Goal: Task Accomplishment & Management: Complete application form

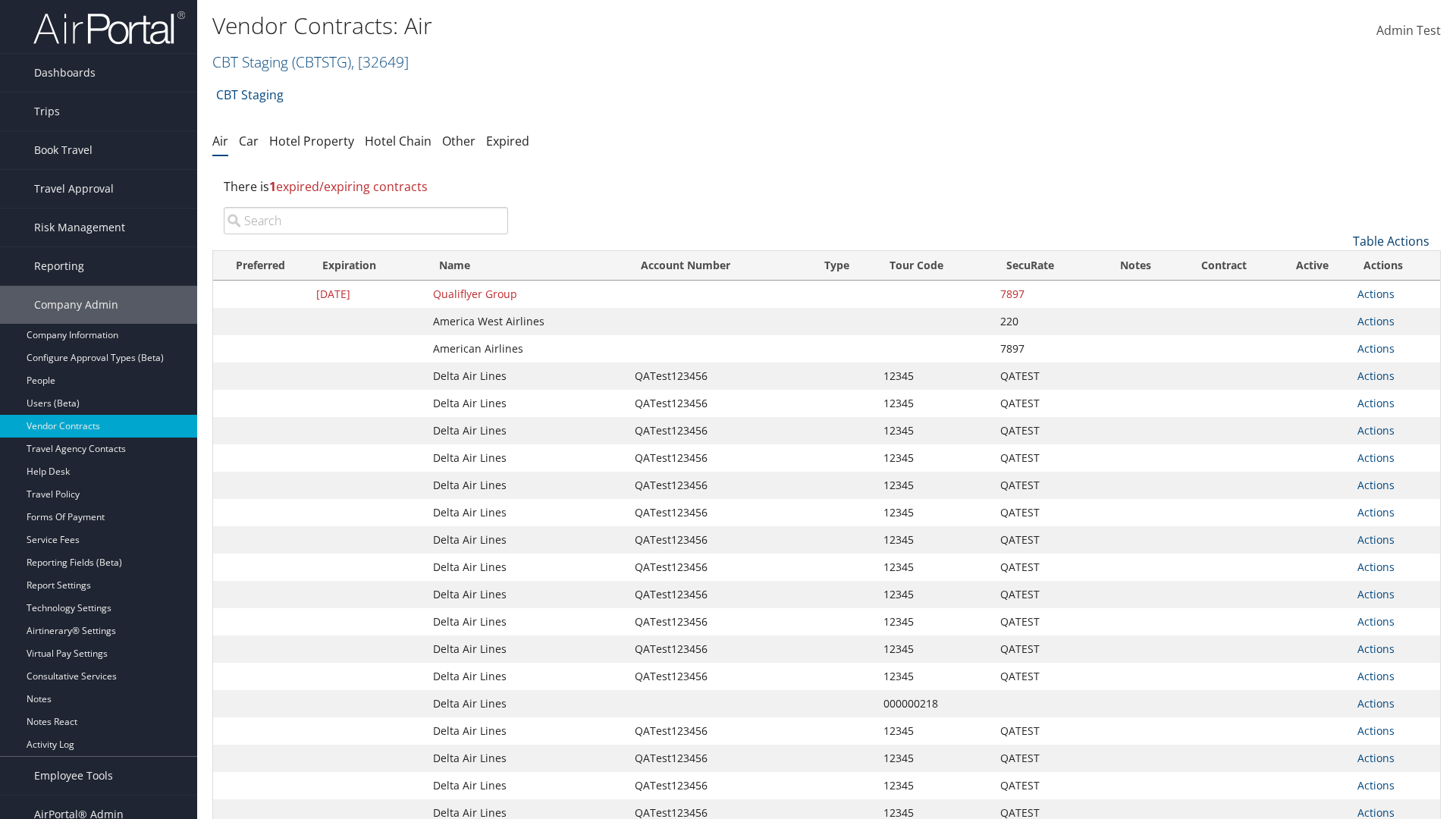
click at [1391, 241] on link "Table Actions" at bounding box center [1390, 241] width 76 height 17
click at [1340, 265] on link "Create New Contract" at bounding box center [1340, 264] width 200 height 25
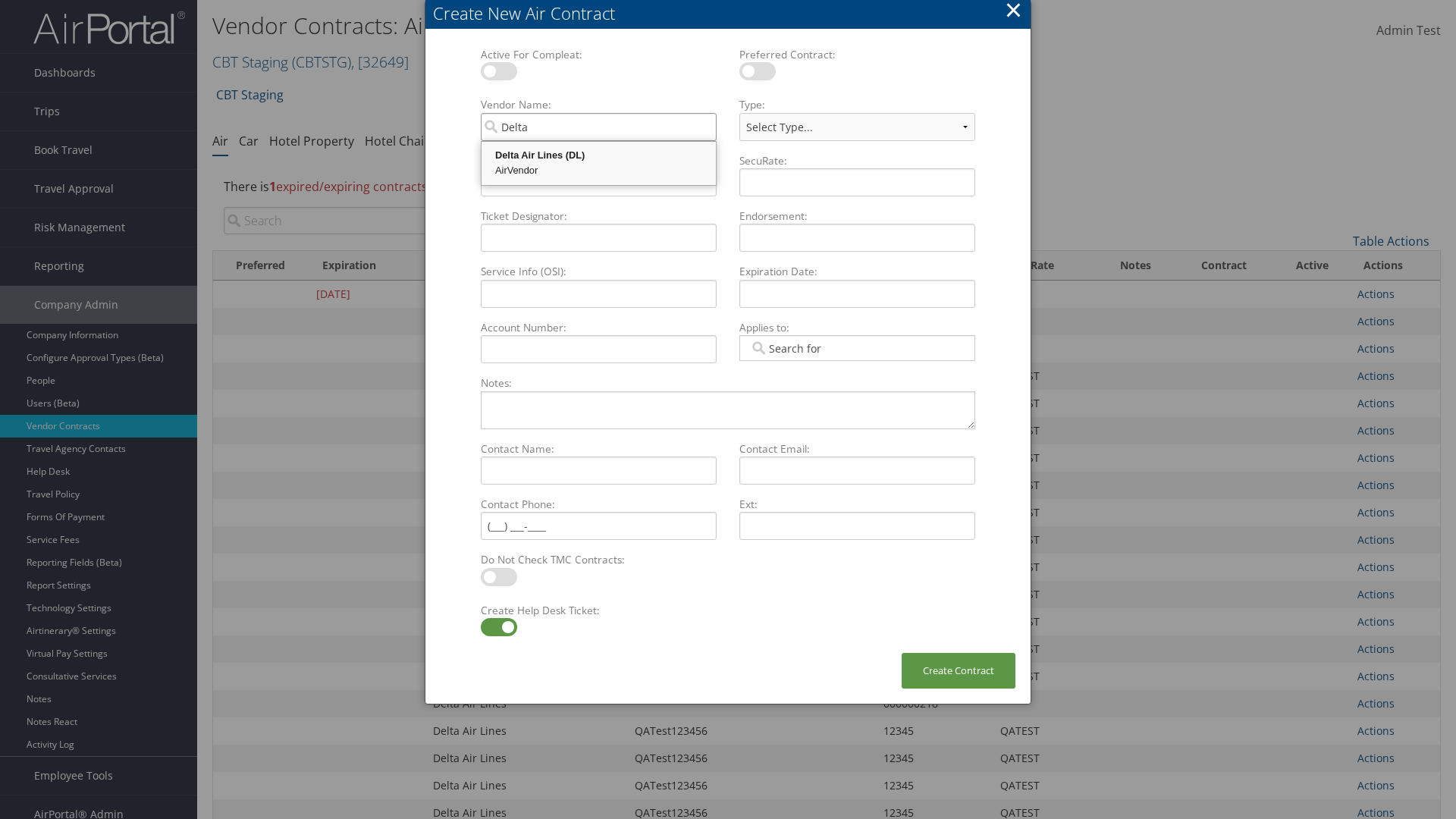
type input "Delta Air Lines"
select select "[object Object]"
type input "Delta Air Lines"
type input "QATest123456"
type input "12345"
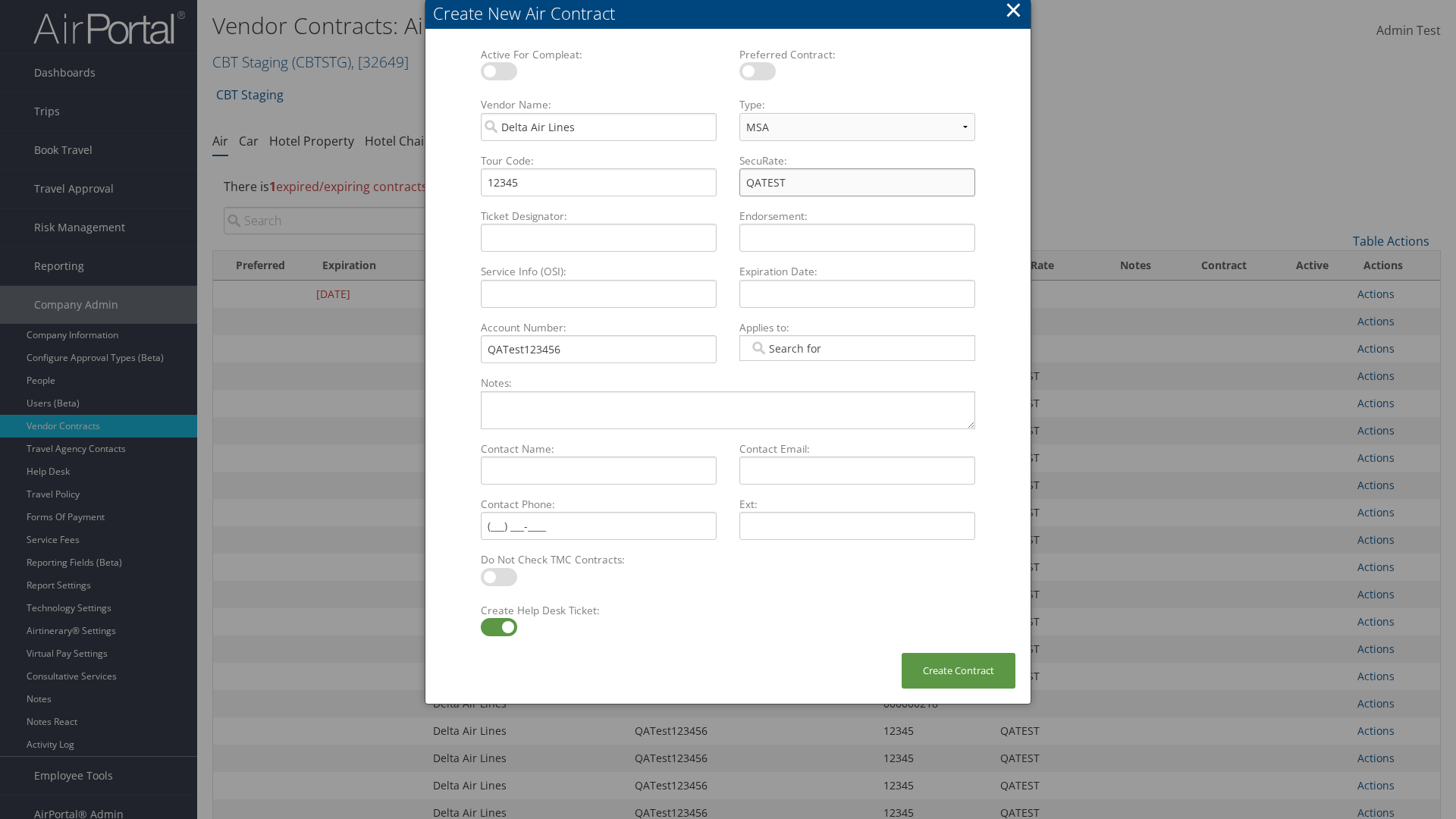
type input "QATEST"
click at [498, 627] on label at bounding box center [499, 627] width 37 height 18
click at [498, 627] on input "checkbox" at bounding box center [493, 629] width 10 height 10
checkbox input "false"
type textarea "QA Testing"
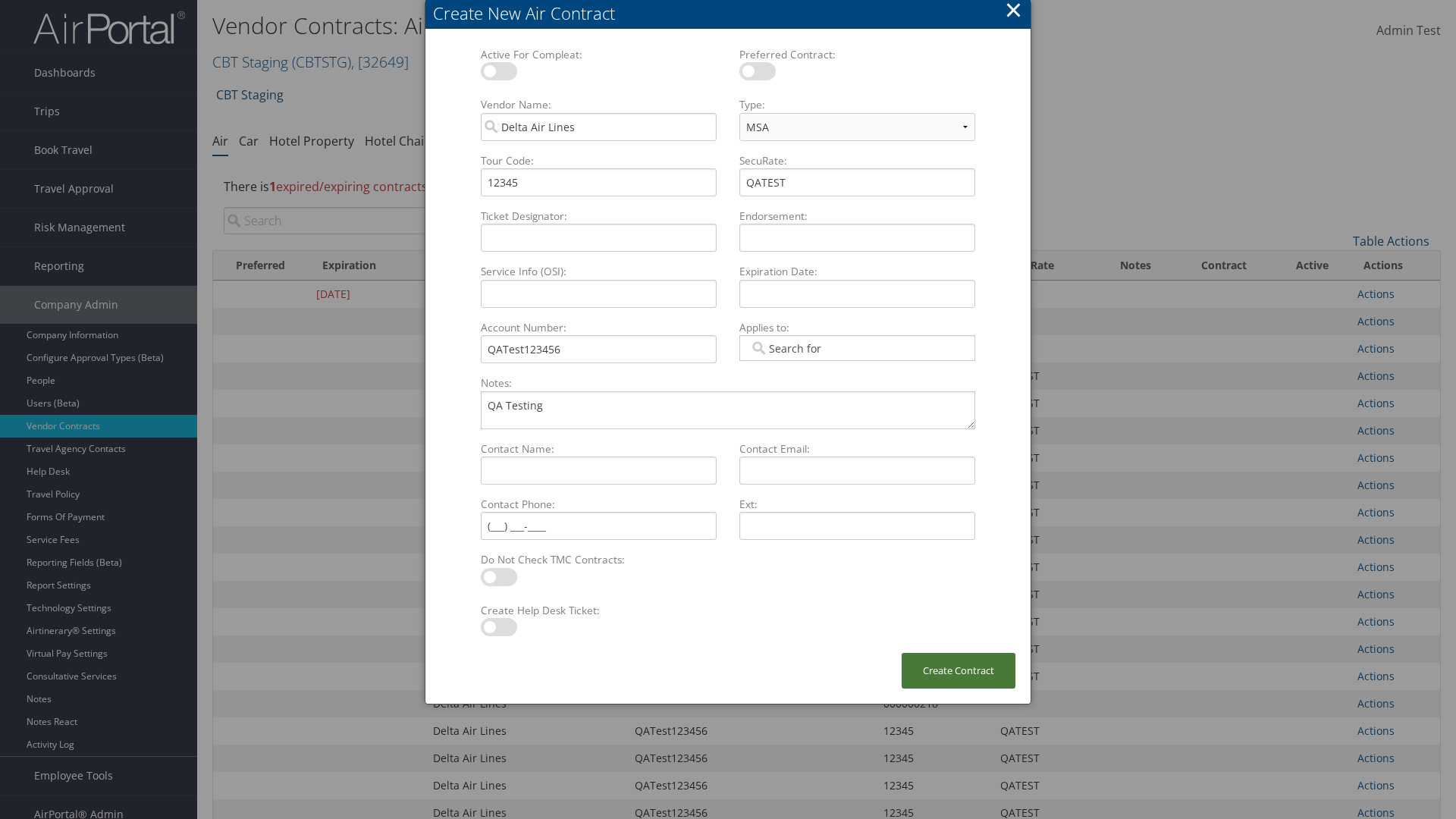
click at [958, 670] on button "Create Contract" at bounding box center [958, 670] width 114 height 36
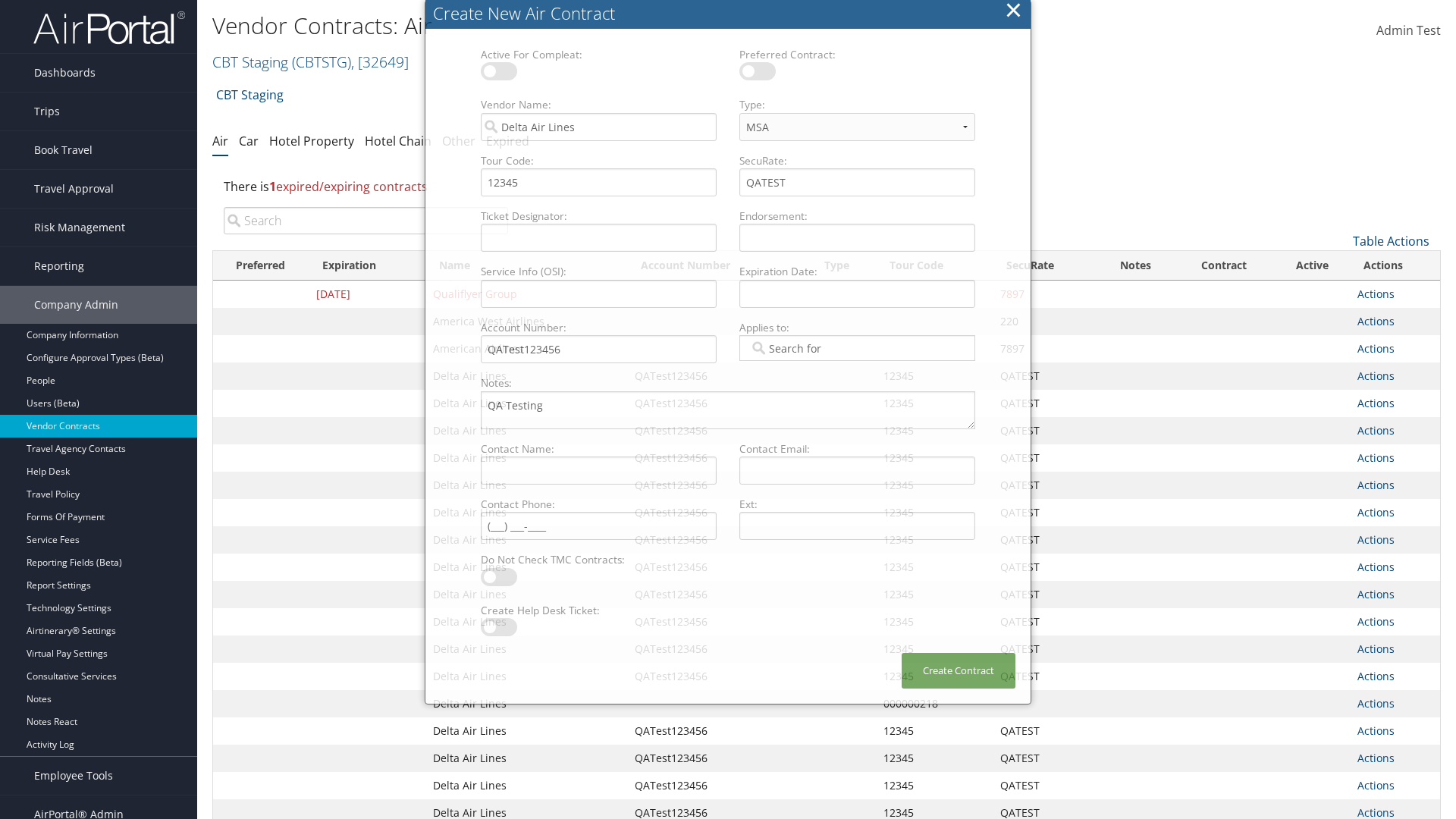
click at [365, 221] on input "search" at bounding box center [365, 220] width 285 height 27
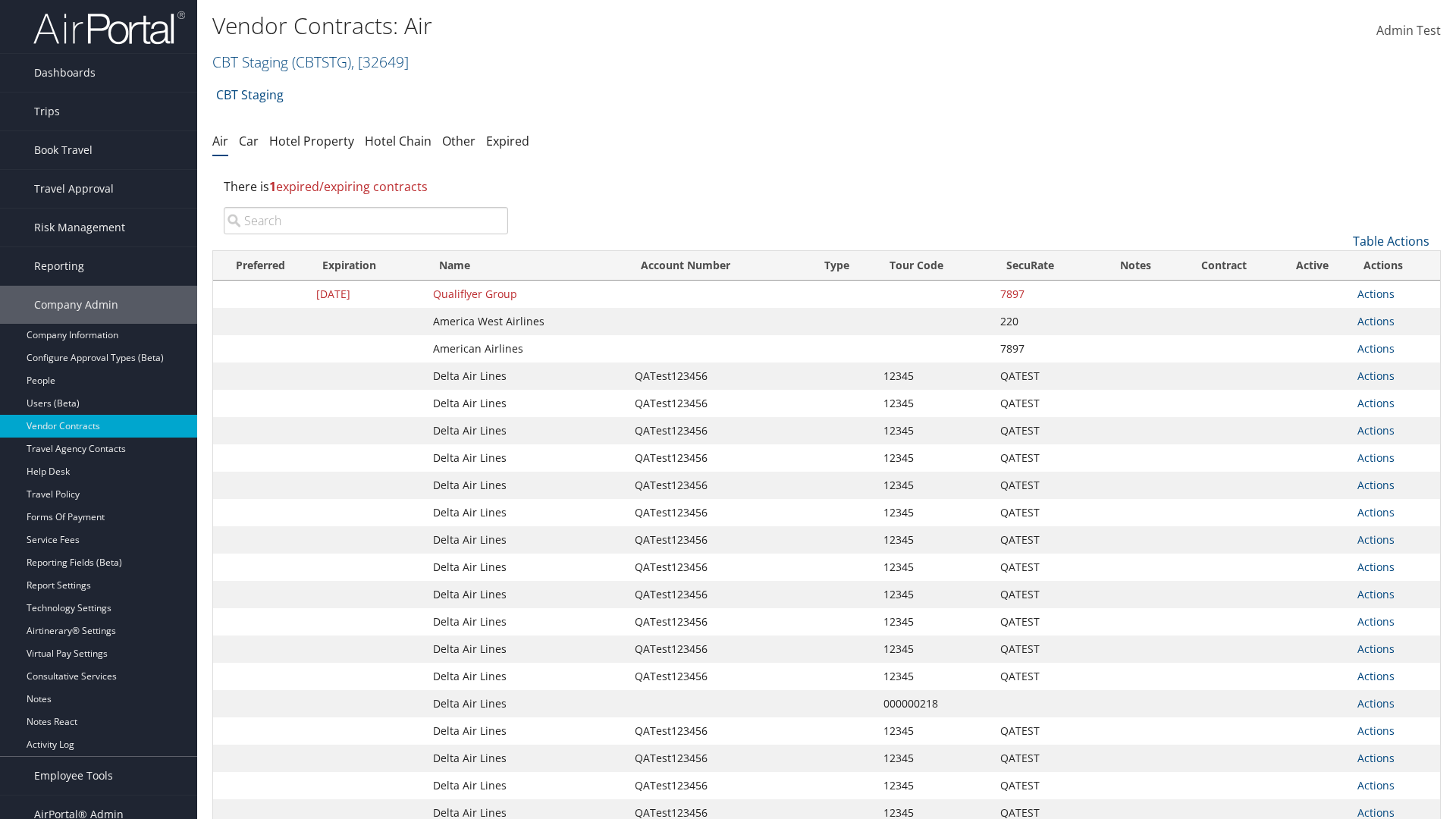
type input "QATest123456"
